Goal: Transaction & Acquisition: Book appointment/travel/reservation

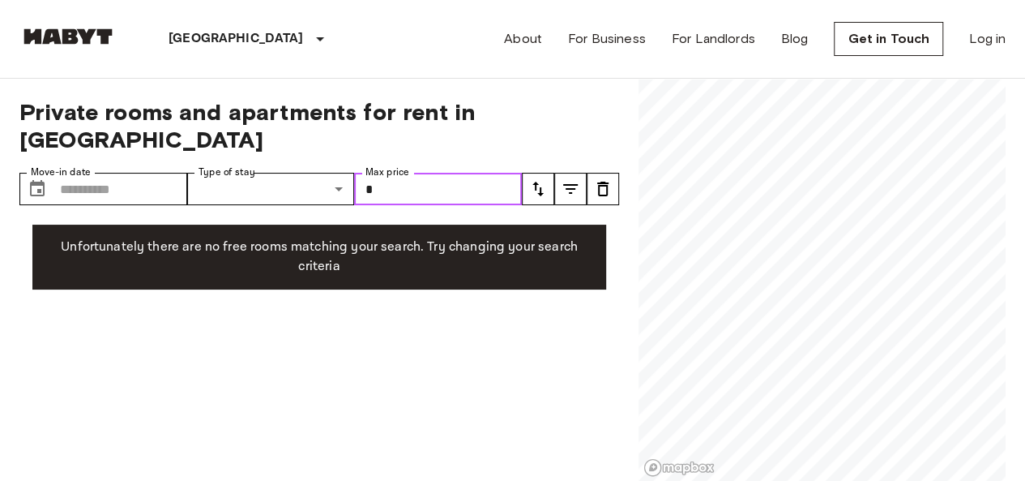
drag, startPoint x: 0, startPoint y: 0, endPoint x: 404, endPoint y: 164, distance: 436.4
drag, startPoint x: 404, startPoint y: 164, endPoint x: 390, endPoint y: 161, distance: 14.8
click at [390, 173] on input "*" at bounding box center [438, 189] width 168 height 32
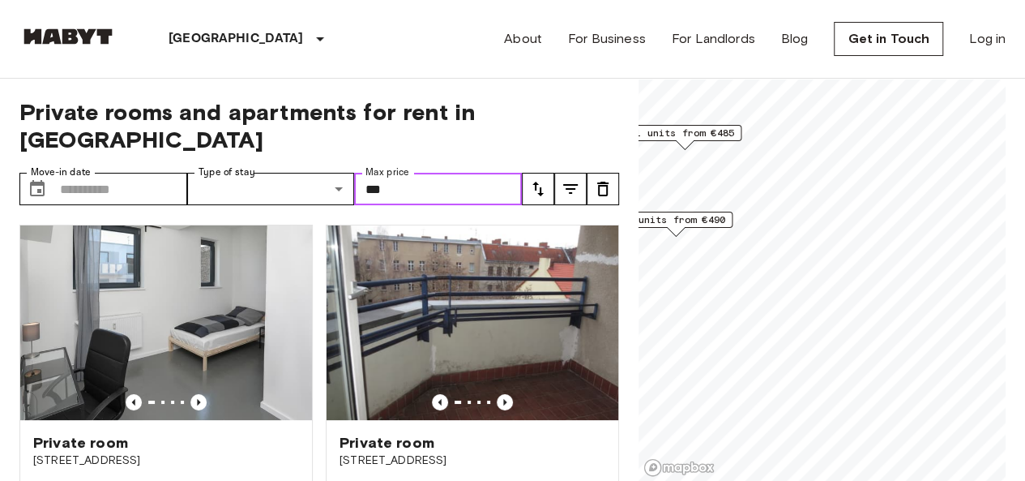
scroll to position [59, 0]
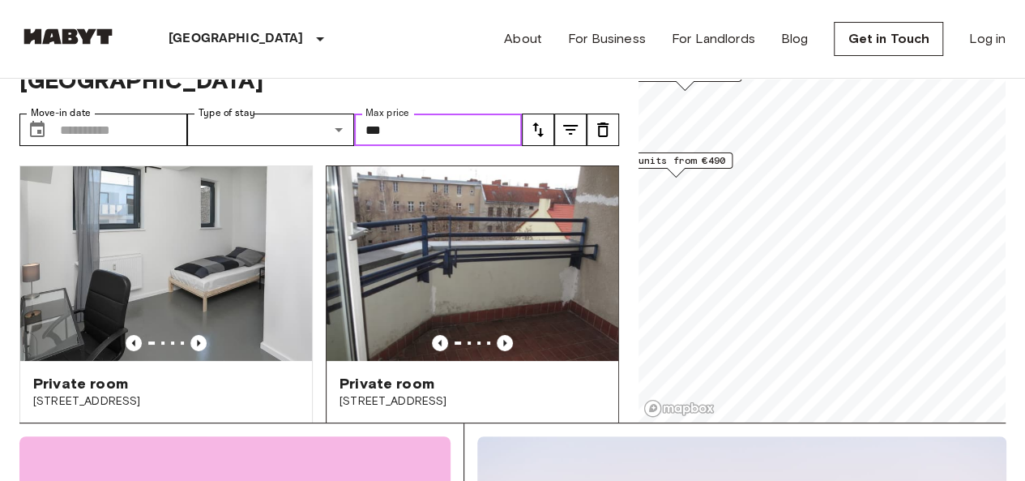
type input "***"
click at [411, 393] on span "[STREET_ADDRESS]" at bounding box center [473, 401] width 266 height 16
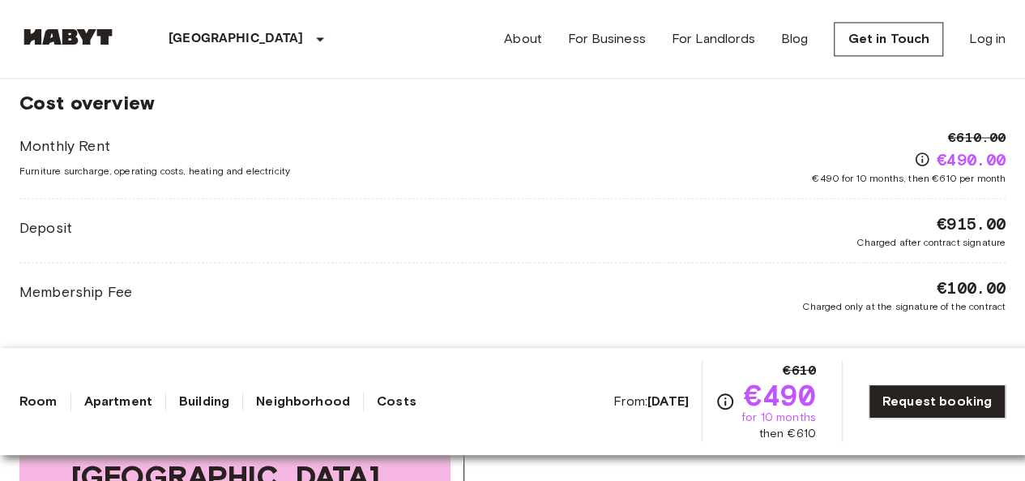
scroll to position [1386, 0]
